Goal: Answer question/provide support: Share knowledge or assist other users

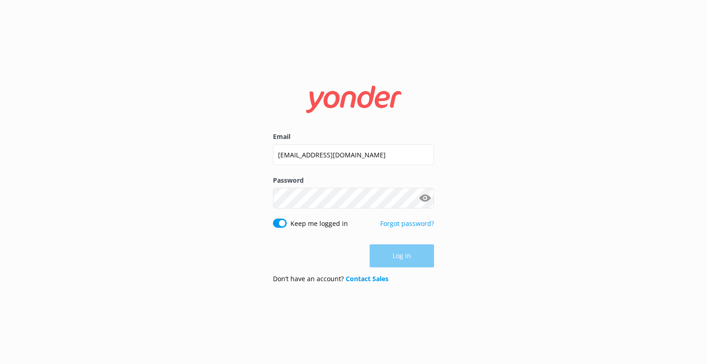
type input "[EMAIL_ADDRESS][DOMAIN_NAME]"
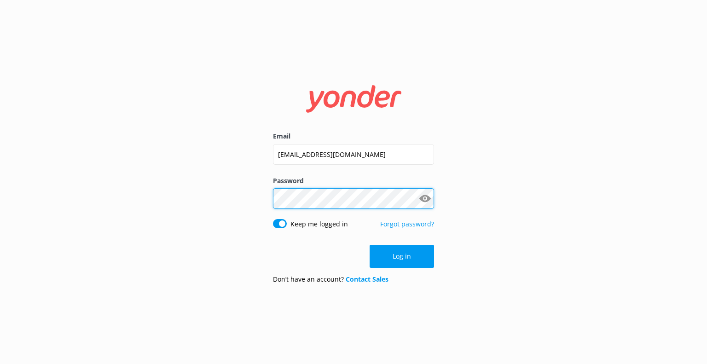
click button "Log in" at bounding box center [402, 256] width 64 height 23
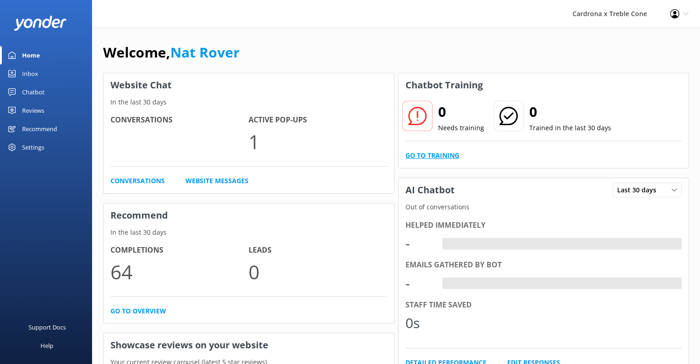
click at [446, 156] on link "Go to Training" at bounding box center [432, 156] width 54 height 10
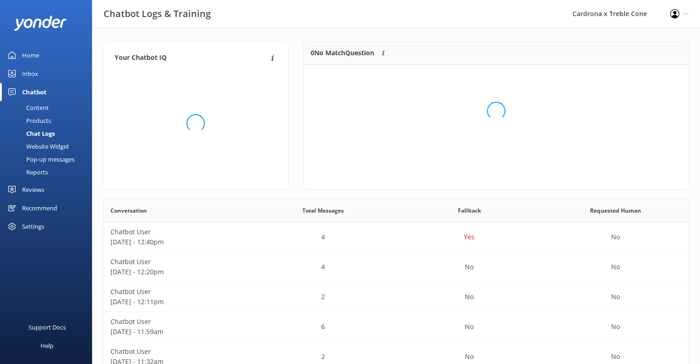
scroll to position [108, 378]
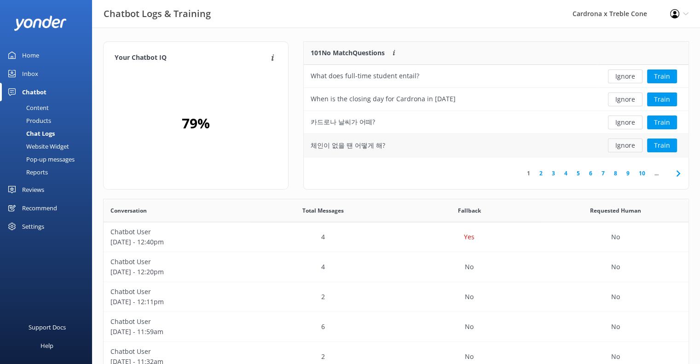
click at [621, 142] on button "Ignore" at bounding box center [625, 146] width 35 height 14
click at [617, 123] on button "Ignore" at bounding box center [625, 123] width 35 height 14
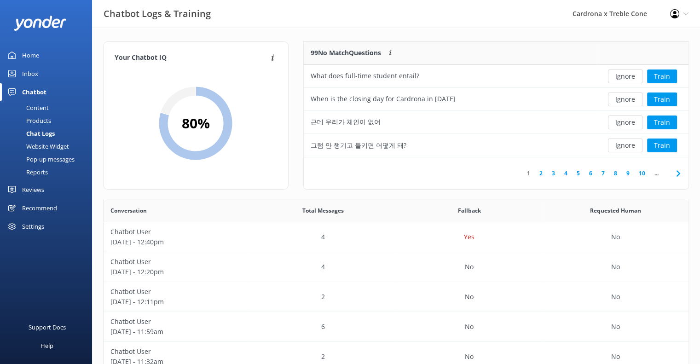
click at [617, 123] on button "Ignore" at bounding box center [625, 123] width 35 height 14
click at [657, 98] on button "Train" at bounding box center [662, 100] width 30 height 14
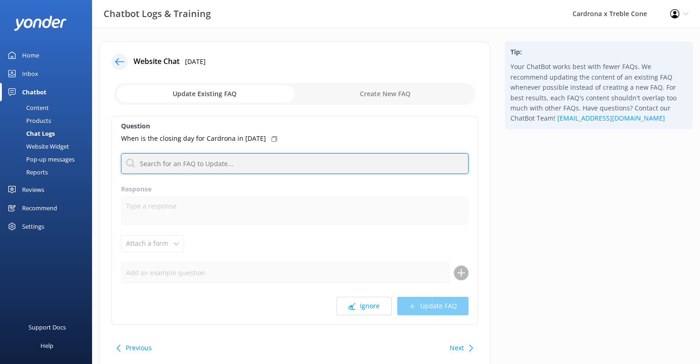
click at [168, 167] on input "text" at bounding box center [295, 163] width 348 height 21
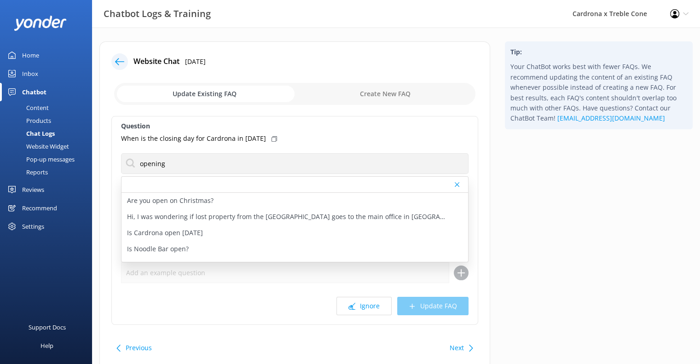
click at [215, 149] on div "Question When is the closing day for Cardrona in [DATE] opening Are you open on…" at bounding box center [294, 220] width 367 height 209
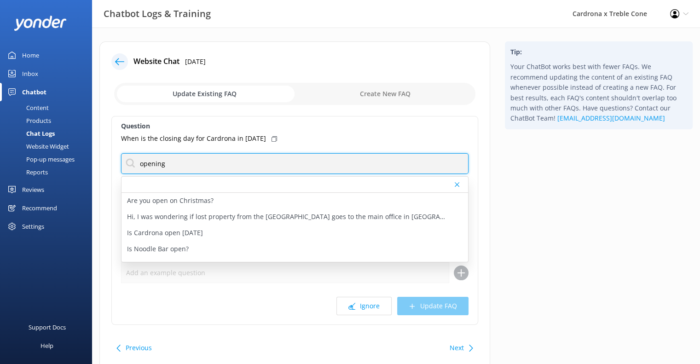
drag, startPoint x: 205, startPoint y: 158, endPoint x: 76, endPoint y: 151, distance: 128.6
click at [76, 151] on div "Chatbot Logs & Training Cardrona x Treble Cone Profile Settings Logout Home Inb…" at bounding box center [350, 213] width 700 height 371
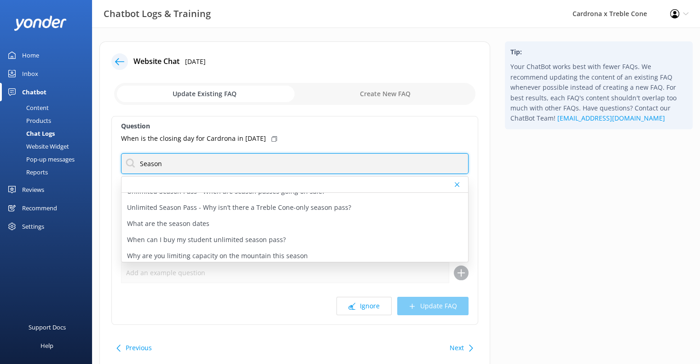
scroll to position [285, 0]
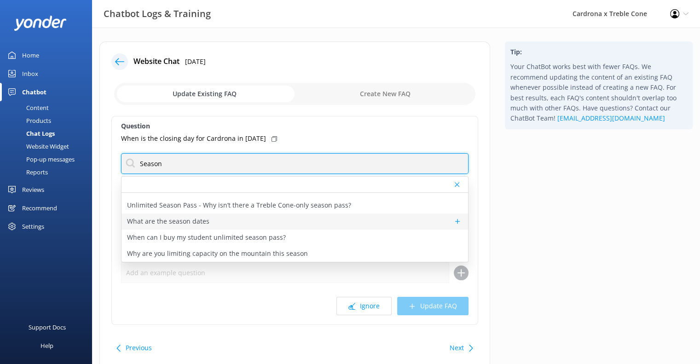
type input "Season"
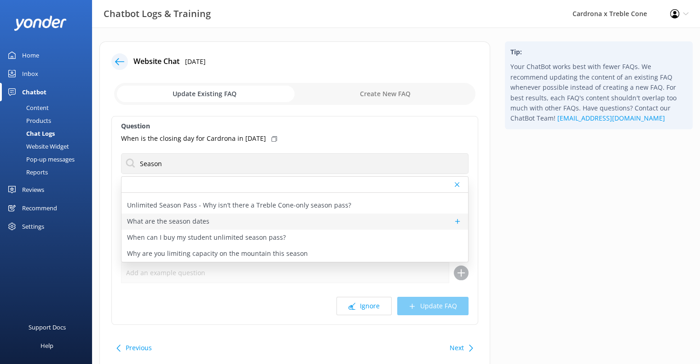
click at [211, 225] on div "What are the season dates" at bounding box center [295, 222] width 347 height 16
type textarea "The tentative season dates for Winter '25 are:‍ Cardrona: [DATE] – [DATE]. Treb…"
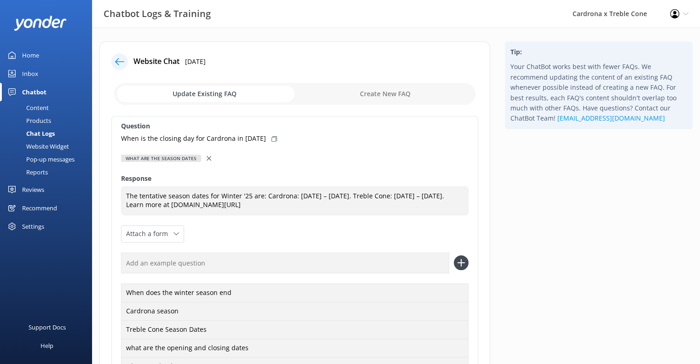
click at [272, 136] on use at bounding box center [275, 139] width 6 height 6
click at [171, 273] on input "text" at bounding box center [285, 263] width 328 height 21
paste input "When is the closing day for Cardrona in [DATE]"
type input "When is the closing day for Cardrona in [DATE]"
click at [457, 268] on icon at bounding box center [461, 262] width 15 height 15
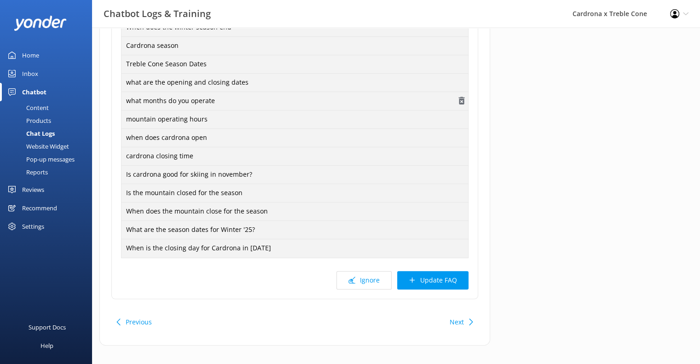
scroll to position [276, 0]
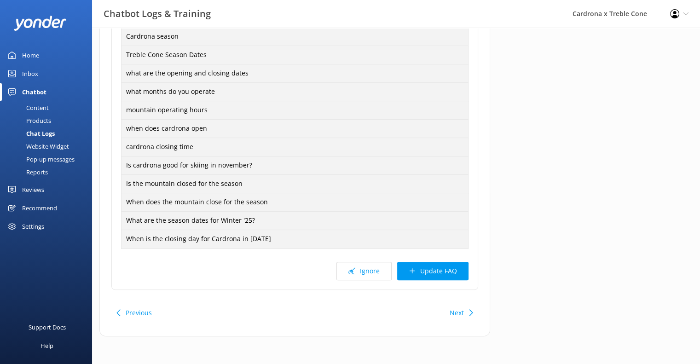
click at [453, 272] on button "Update FAQ" at bounding box center [432, 271] width 71 height 18
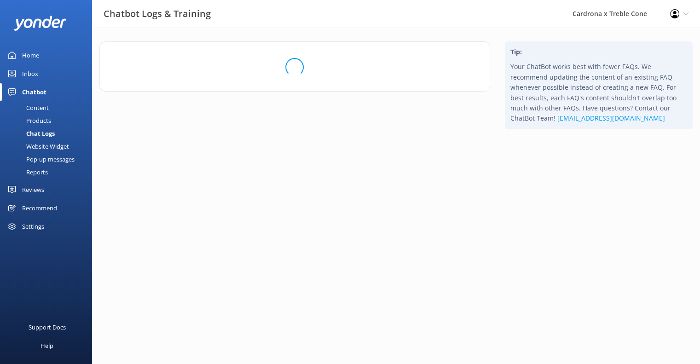
scroll to position [0, 0]
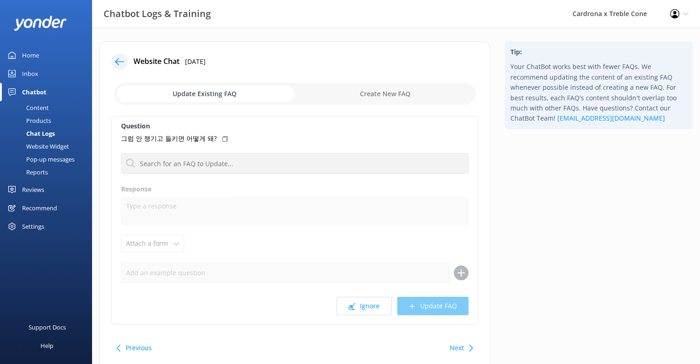
click at [21, 55] on link "Home" at bounding box center [46, 55] width 92 height 18
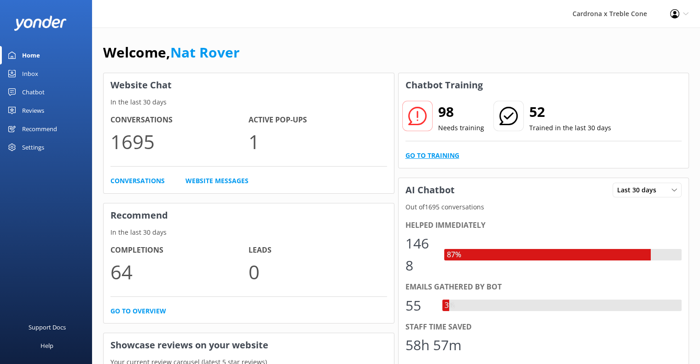
click at [424, 153] on link "Go to Training" at bounding box center [432, 156] width 54 height 10
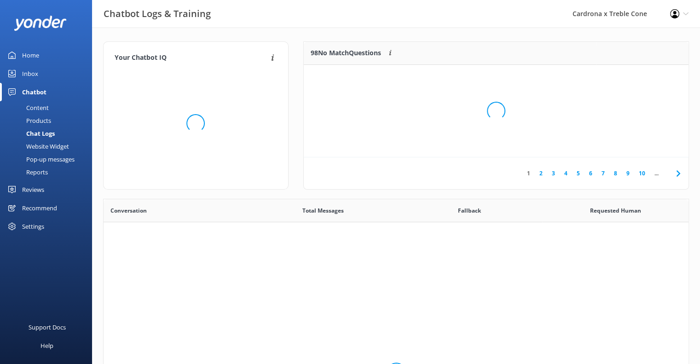
scroll to position [315, 578]
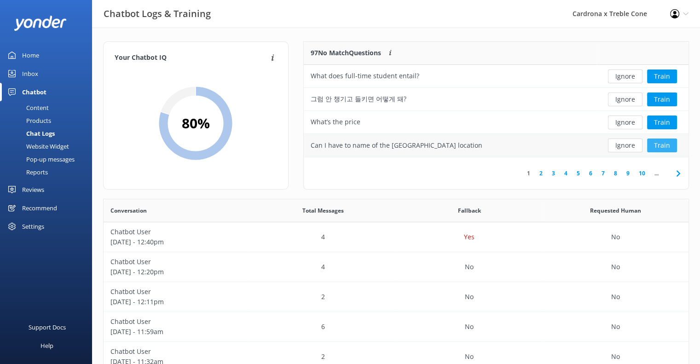
click at [667, 145] on button "Train" at bounding box center [662, 146] width 30 height 14
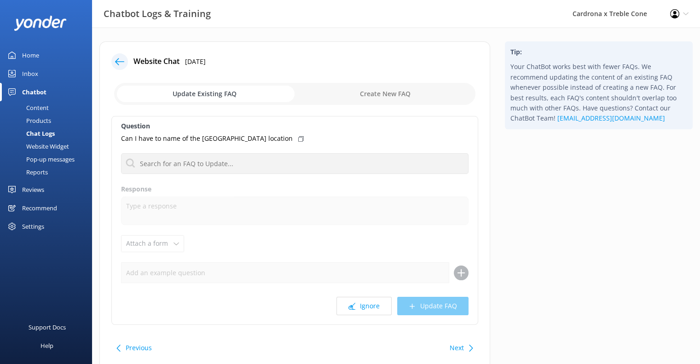
click at [195, 153] on div at bounding box center [295, 163] width 348 height 21
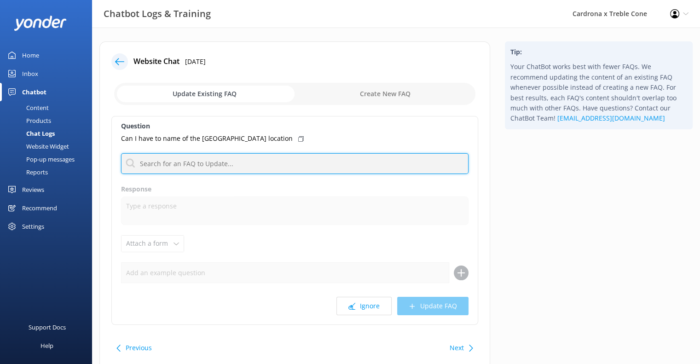
click at [194, 158] on input "text" at bounding box center [295, 163] width 348 height 21
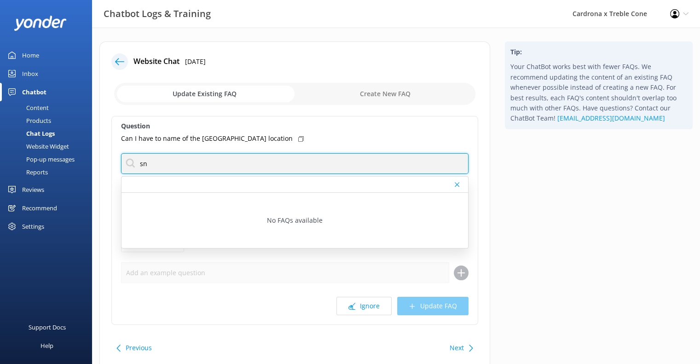
type input "s"
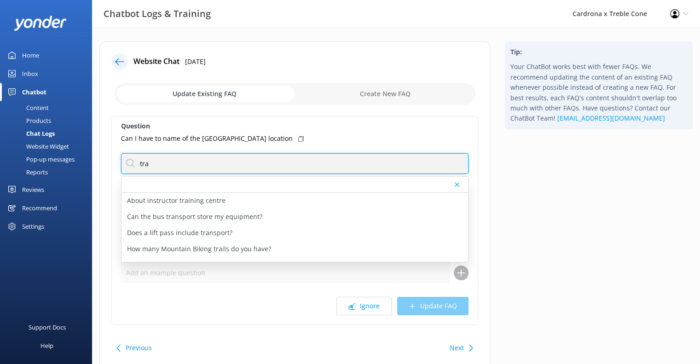
type input "transport"
drag, startPoint x: 212, startPoint y: 164, endPoint x: 51, endPoint y: 159, distance: 160.7
click at [51, 159] on div "Chatbot Logs & Training Cardrona x Treble Cone Profile Settings Logout Home Inb…" at bounding box center [350, 213] width 700 height 371
